Goal: Task Accomplishment & Management: Use online tool/utility

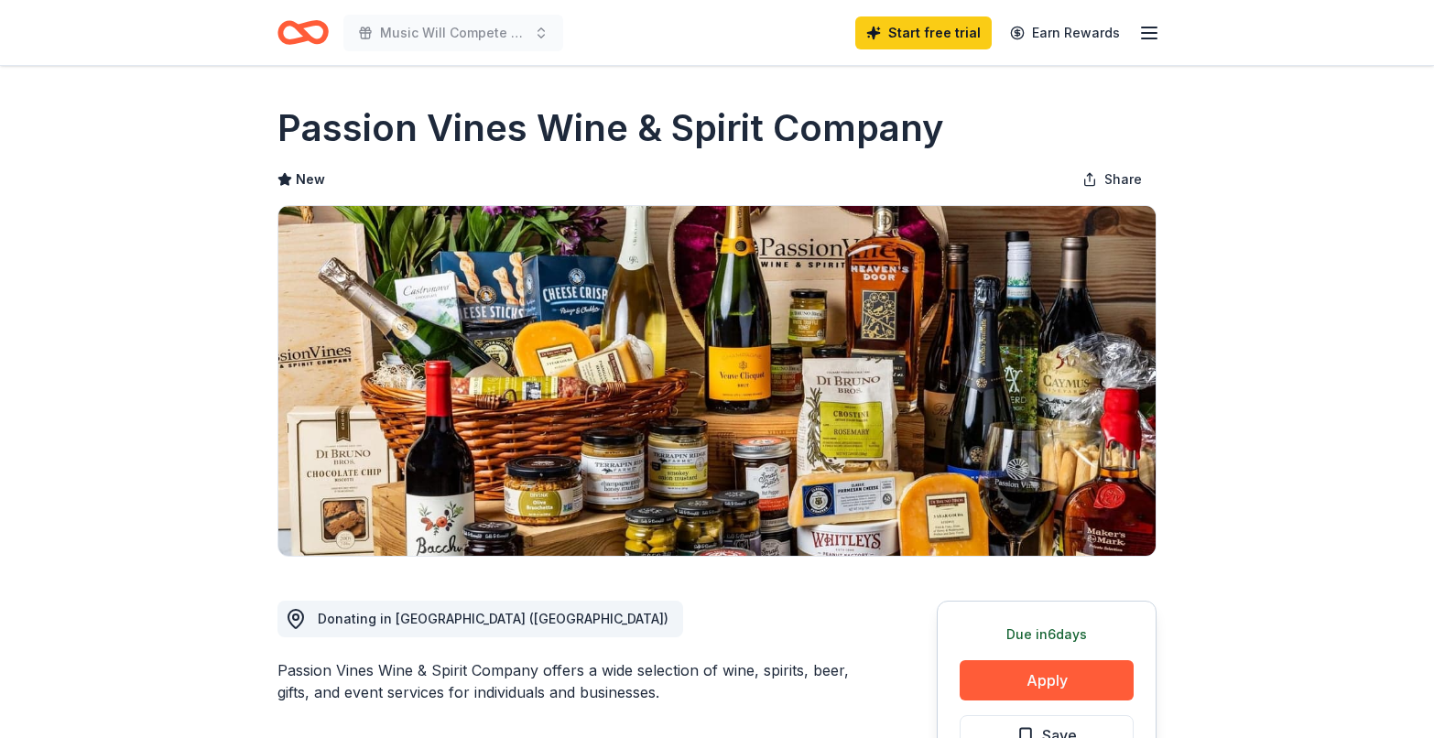
drag, startPoint x: 290, startPoint y: 130, endPoint x: 662, endPoint y: 130, distance: 371.7
click at [625, 130] on h1 "Passion Vines Wine & Spirit Company" at bounding box center [610, 128] width 667 height 51
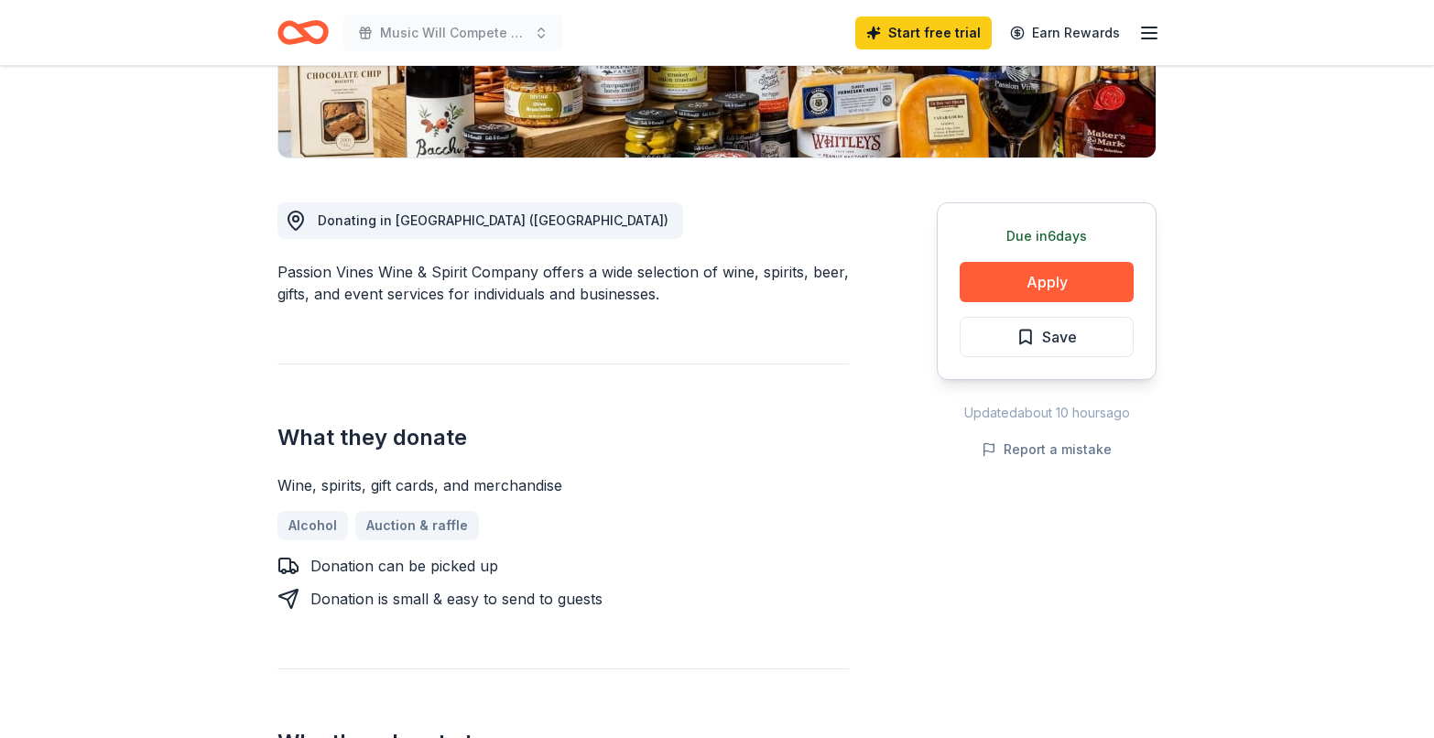
scroll to position [400, 0]
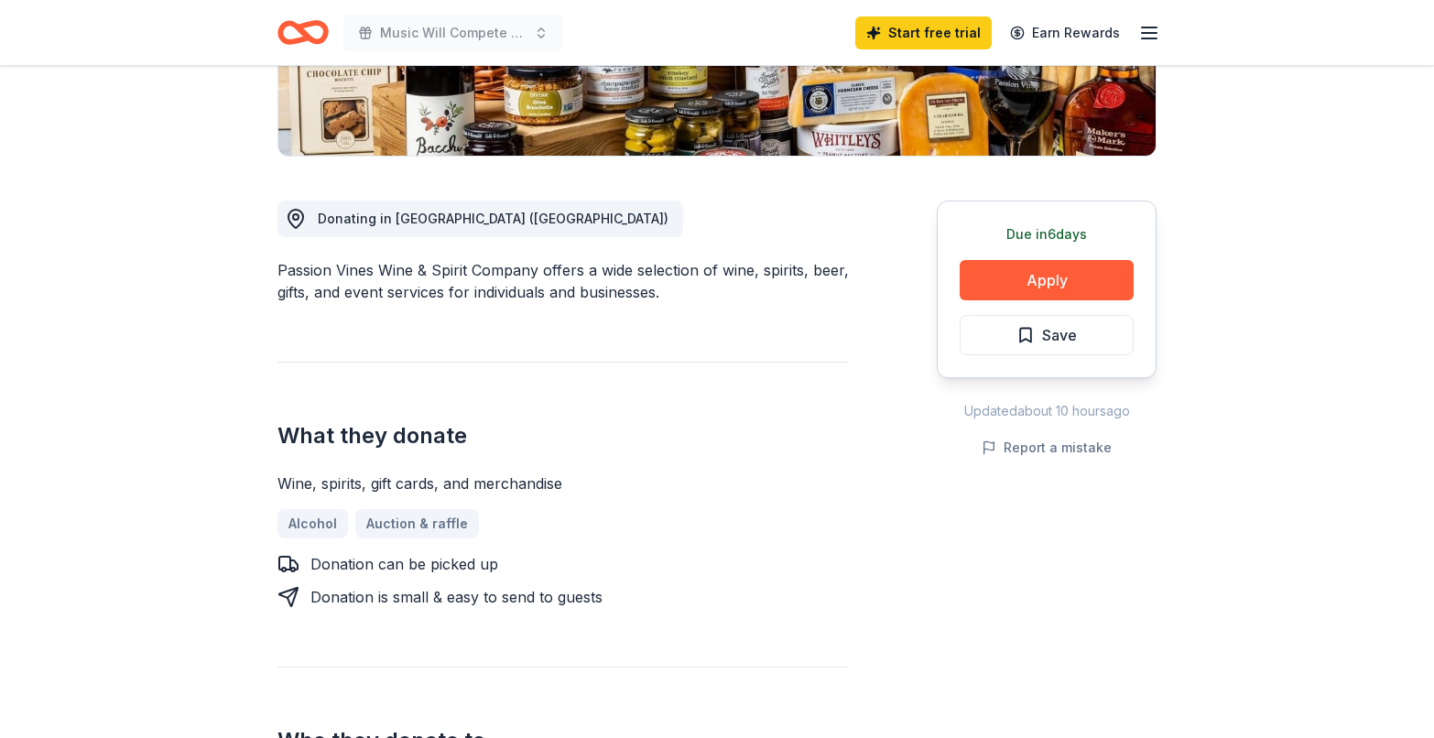
drag, startPoint x: 322, startPoint y: 270, endPoint x: 526, endPoint y: 270, distance: 204.2
click at [524, 270] on div "Passion Vines Wine & Spirit Company offers a wide selection of wine, spirits, b…" at bounding box center [562, 281] width 571 height 44
drag, startPoint x: 283, startPoint y: 288, endPoint x: 456, endPoint y: 294, distance: 173.1
click at [448, 292] on div "Passion Vines Wine & Spirit Company offers a wide selection of wine, spirits, b…" at bounding box center [562, 281] width 571 height 44
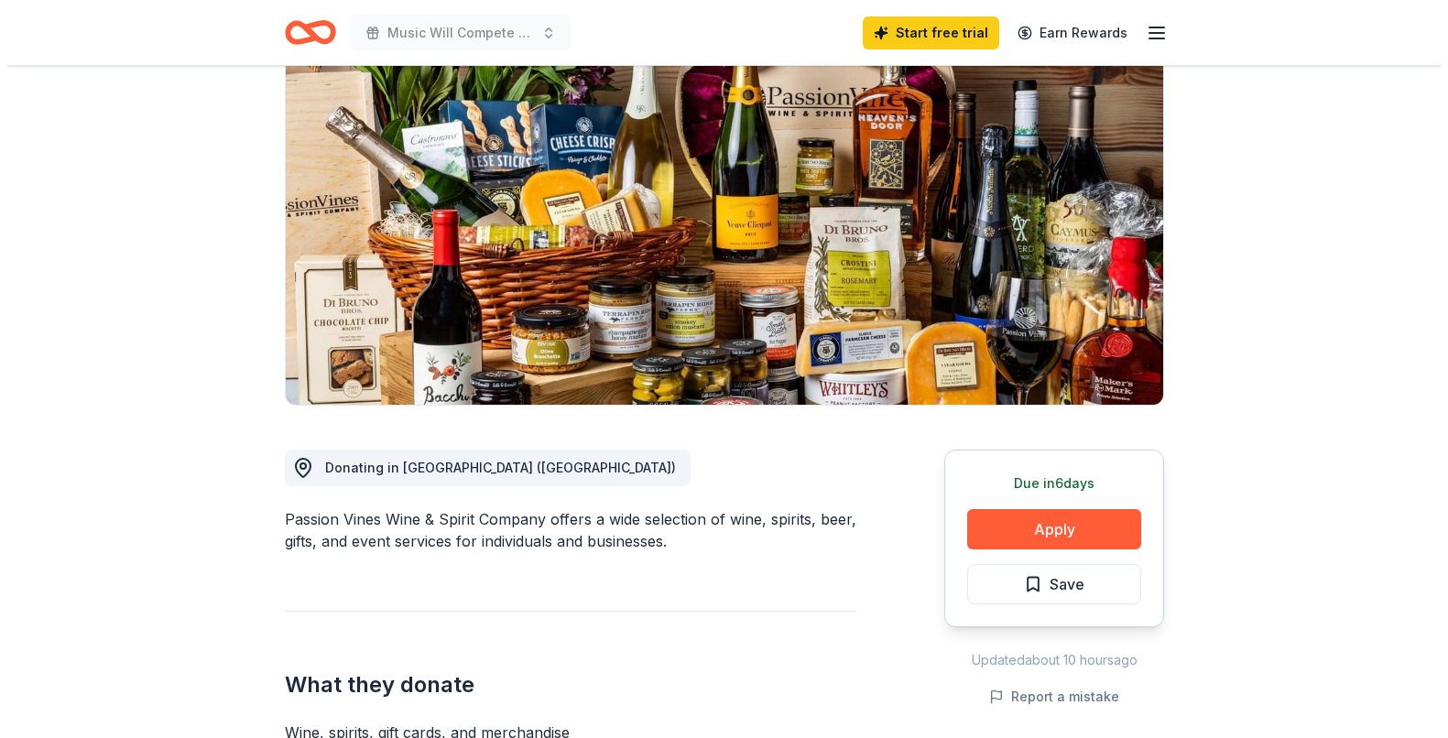
scroll to position [261, 0]
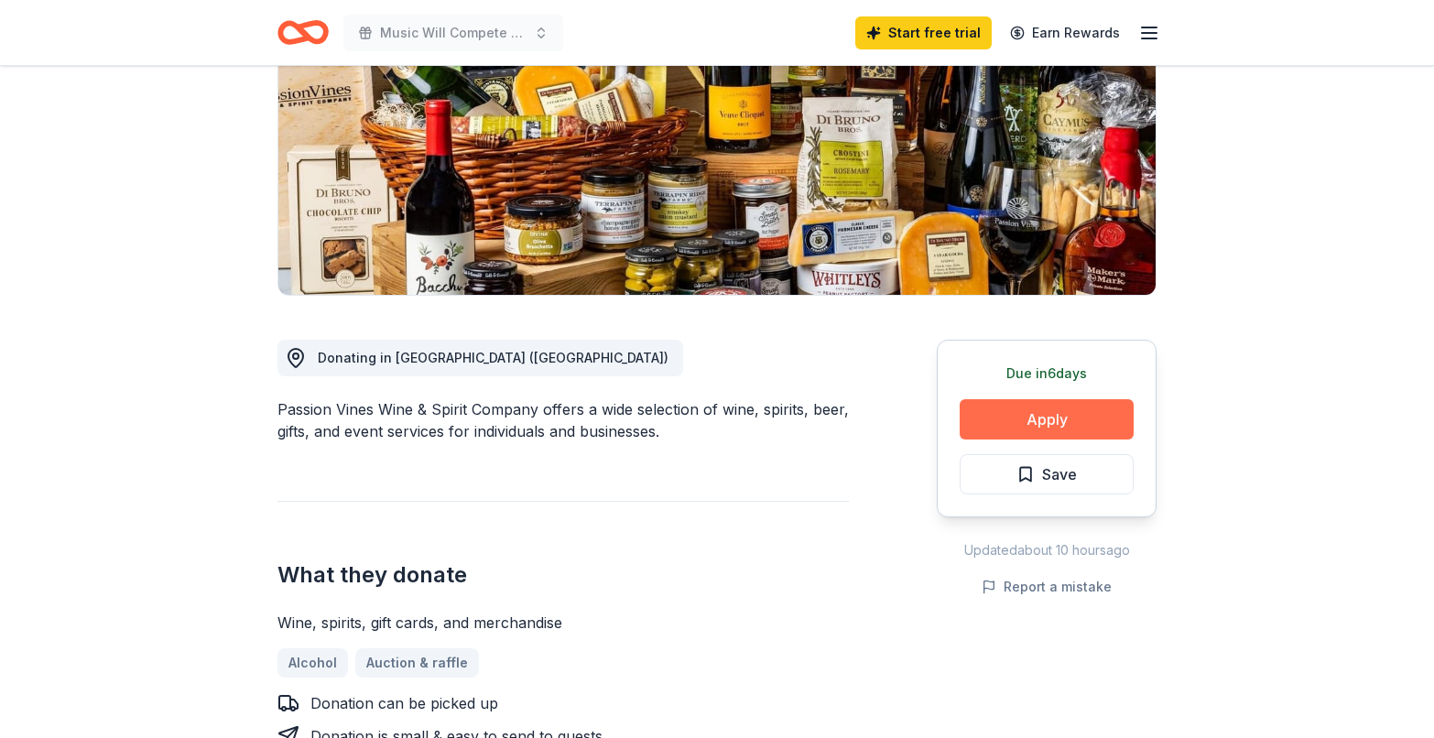
click at [1064, 418] on button "Apply" at bounding box center [1047, 419] width 174 height 40
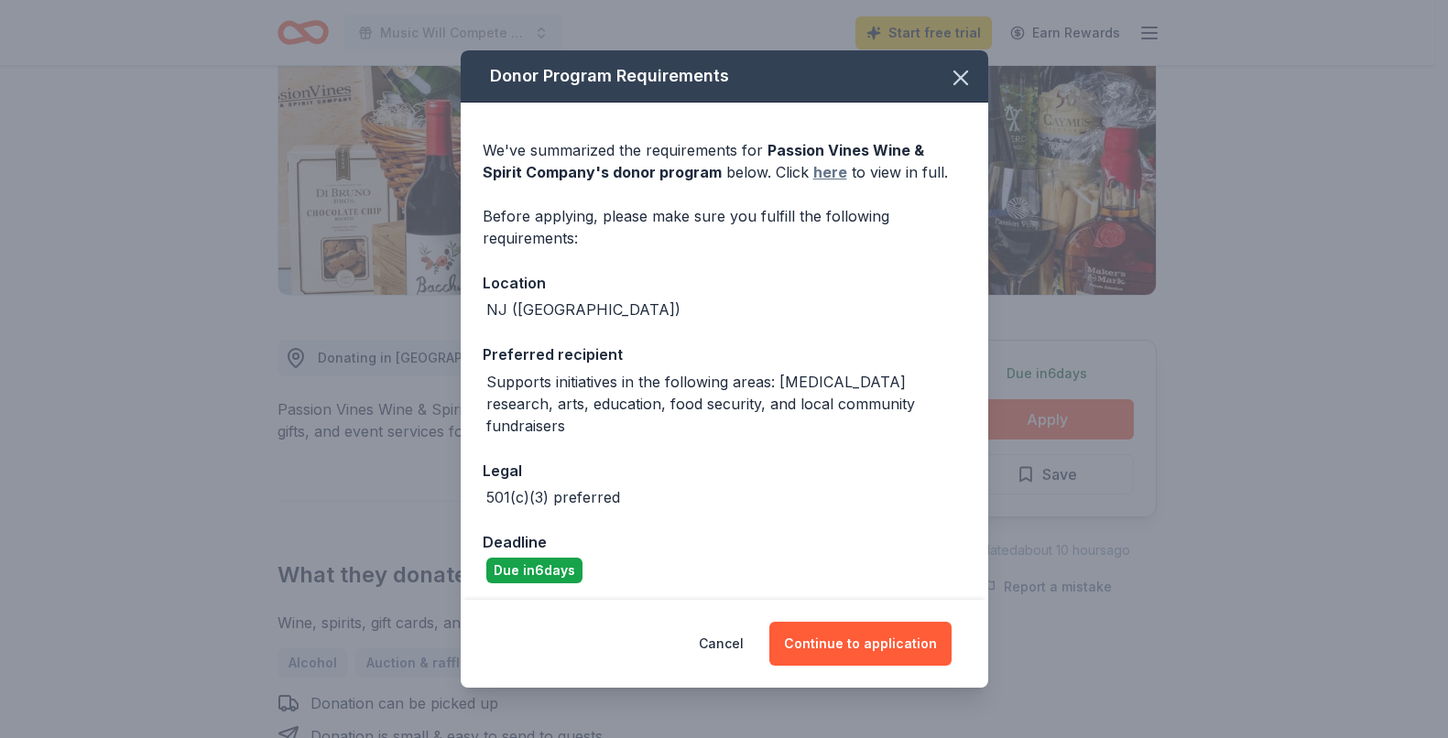
click at [825, 176] on link "here" at bounding box center [830, 172] width 34 height 22
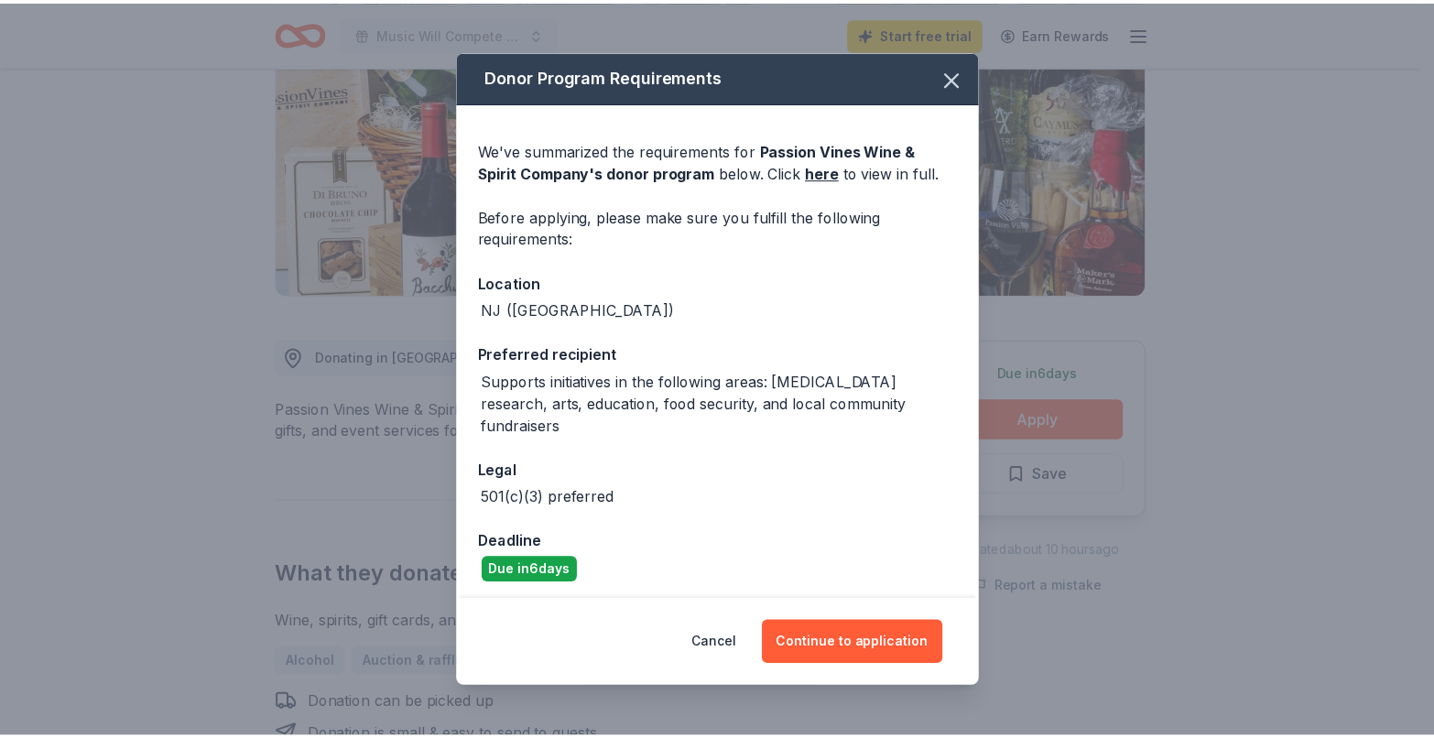
scroll to position [5, 0]
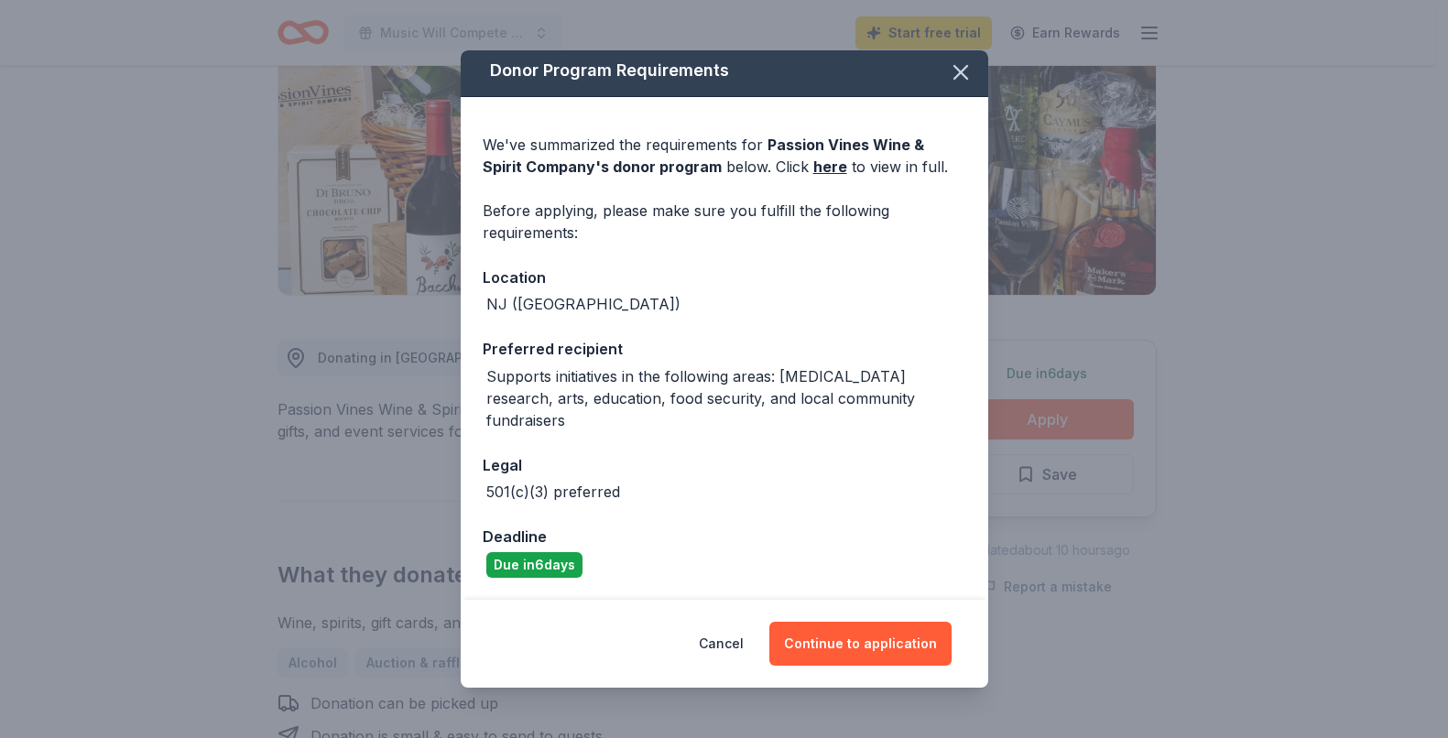
drag, startPoint x: 495, startPoint y: 218, endPoint x: 652, endPoint y: 285, distance: 170.2
click at [652, 285] on div "We've summarized the requirements for Passion Vines Wine & Spirit Company 's do…" at bounding box center [724, 349] width 527 height 504
drag, startPoint x: 549, startPoint y: 367, endPoint x: 589, endPoint y: 412, distance: 59.7
click at [589, 412] on div "Supports initiatives in the following areas: [MEDICAL_DATA] research, arts, edu…" at bounding box center [726, 398] width 480 height 66
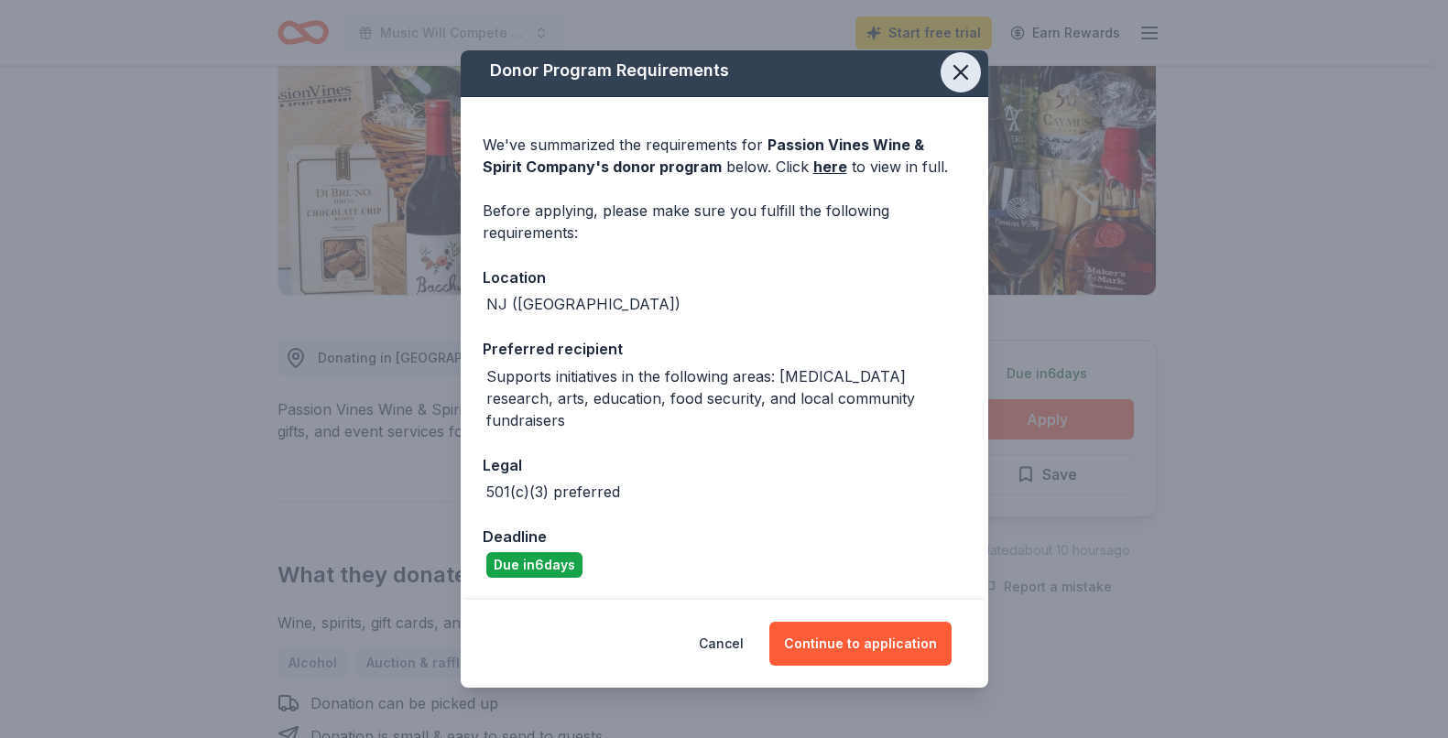
click at [942, 85] on button "button" at bounding box center [960, 72] width 40 height 40
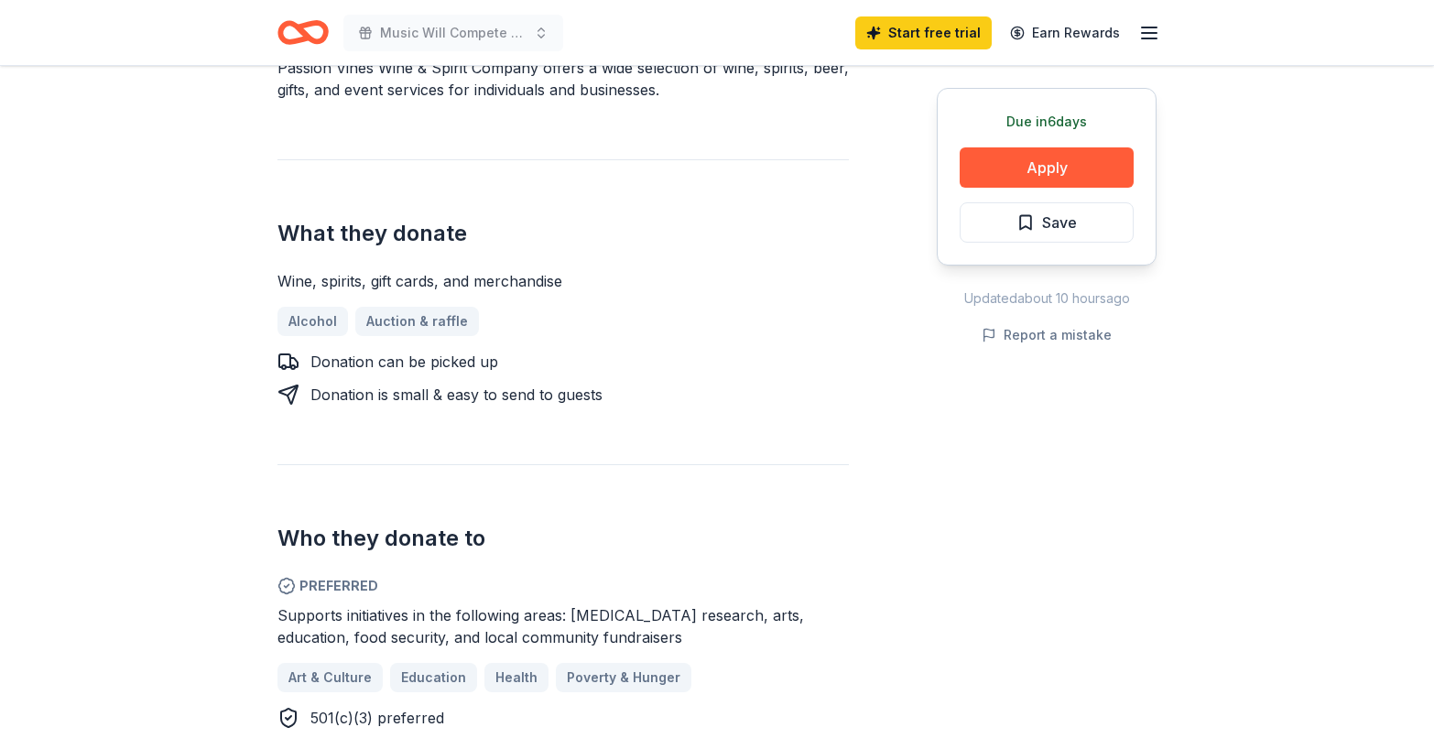
scroll to position [640, 0]
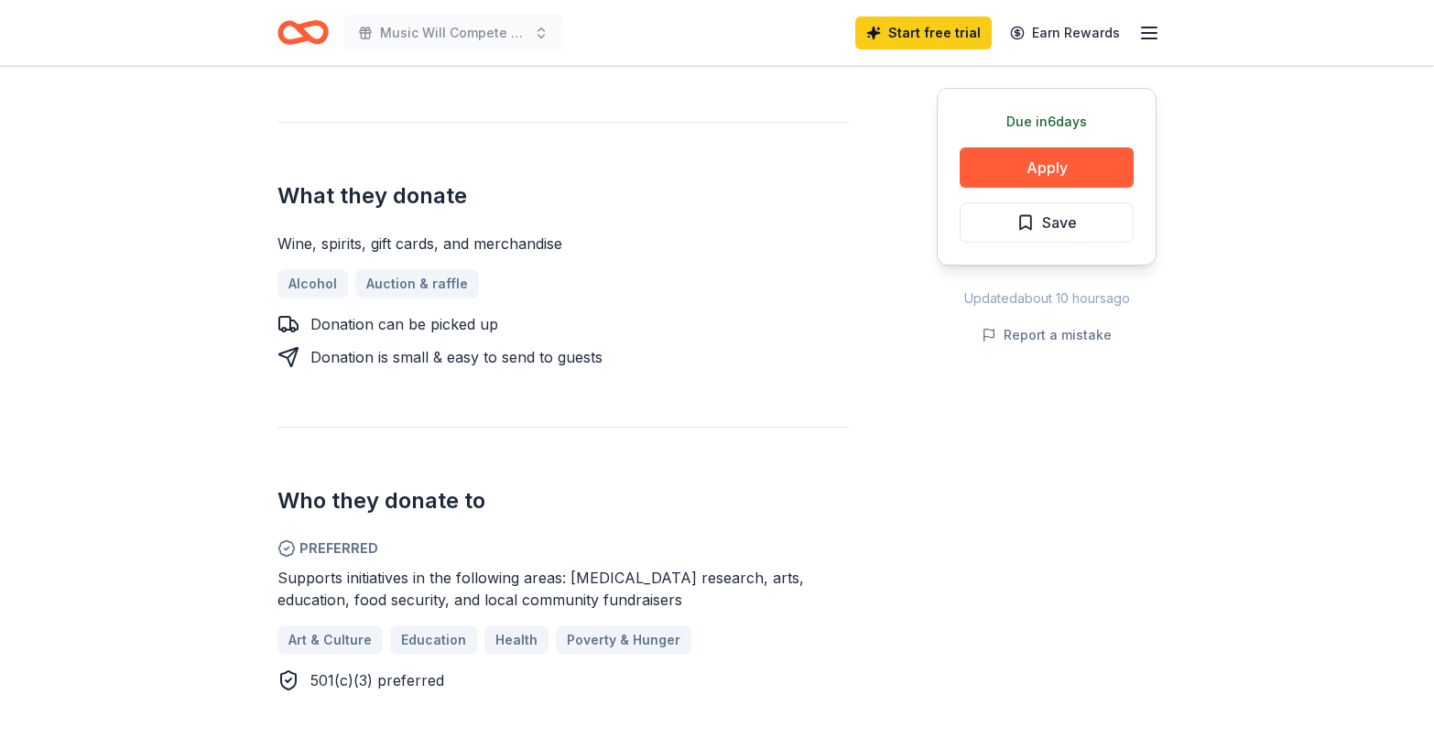
drag, startPoint x: 324, startPoint y: 357, endPoint x: 603, endPoint y: 357, distance: 279.3
click at [598, 357] on div "Donation is small & easy to send to guests" at bounding box center [456, 357] width 292 height 22
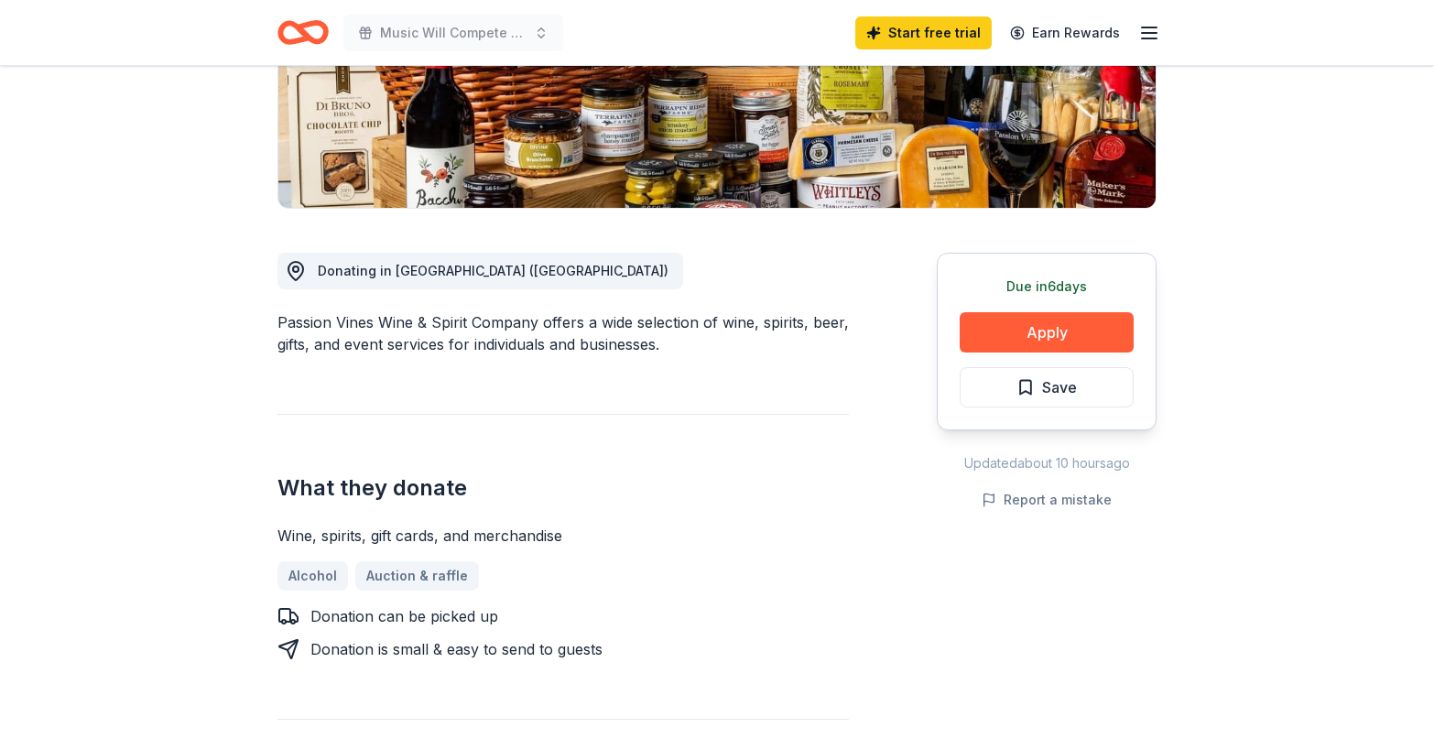
scroll to position [427, 0]
